Goal: Task Accomplishment & Management: Manage account settings

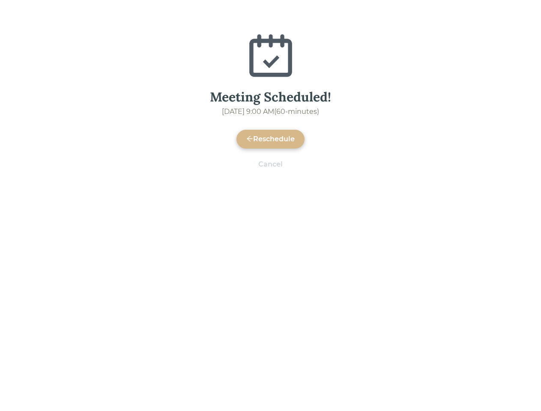
click at [270, 218] on div "Meeting Scheduled! [DATE] 9:00 AM ( 60 -minutes) Reschedule Cancel" at bounding box center [270, 231] width 541 height 411
click at [270, 139] on div "Reschedule" at bounding box center [270, 139] width 48 height 10
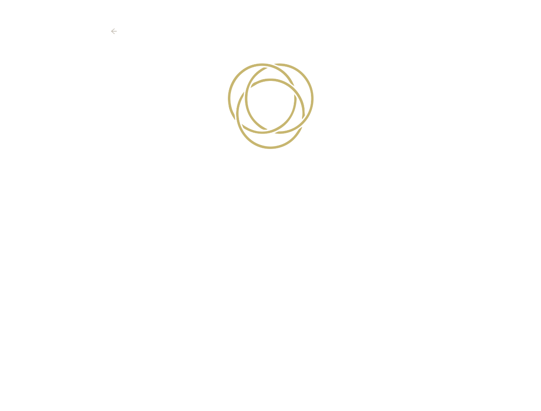
click at [270, 164] on div at bounding box center [270, 231] width 541 height 411
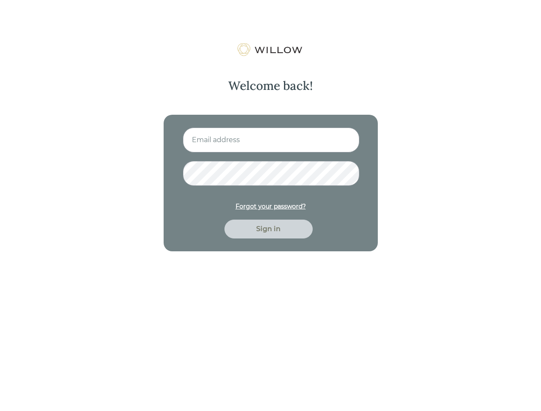
click at [270, 50] on img at bounding box center [270, 50] width 68 height 14
click at [270, 206] on div "Forgot your password?" at bounding box center [270, 206] width 70 height 9
